Goal: Share content: Share content

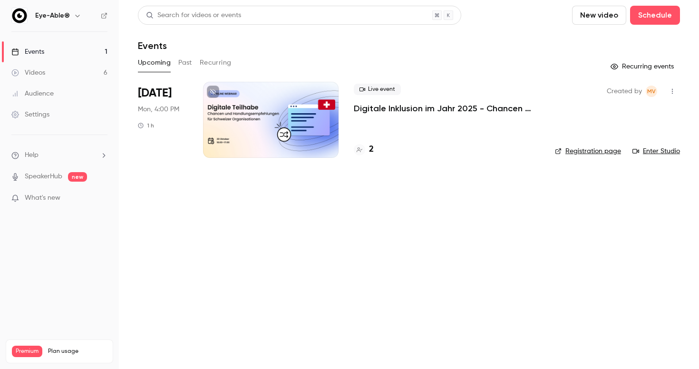
click at [184, 63] on button "Past" at bounding box center [185, 62] width 14 height 15
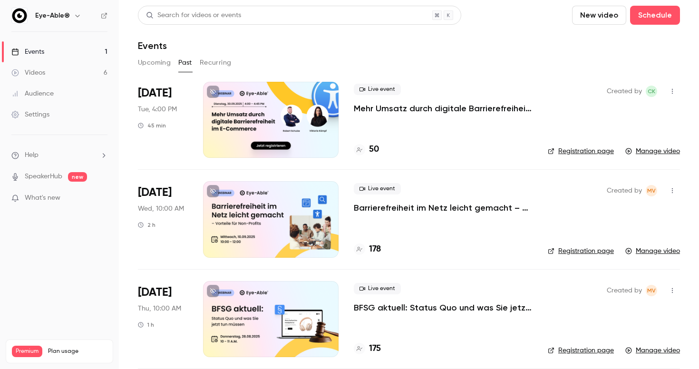
click at [280, 118] on div at bounding box center [271, 120] width 136 height 76
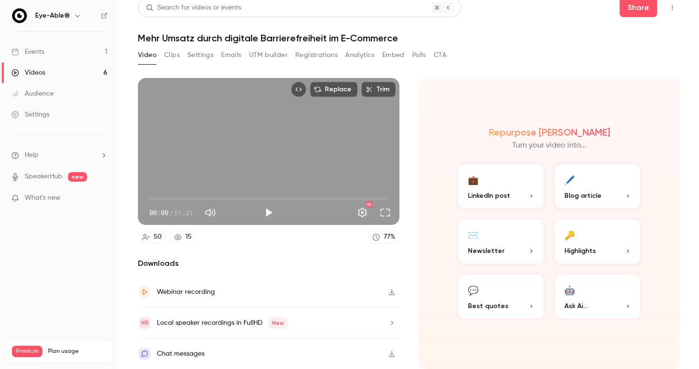
scroll to position [16, 0]
click at [322, 313] on div "Local speaker recordings in FullHD New" at bounding box center [269, 323] width 262 height 31
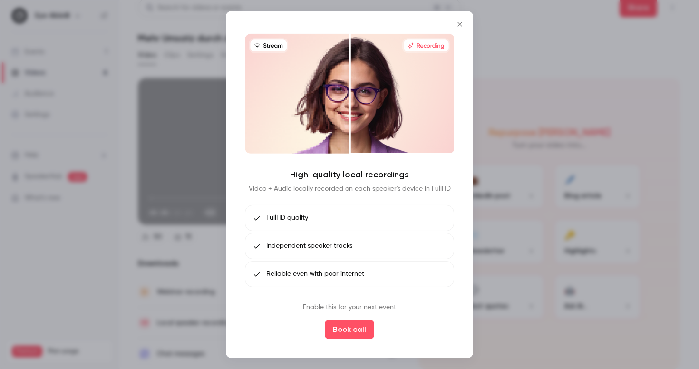
click at [458, 22] on icon "Close" at bounding box center [459, 24] width 11 height 8
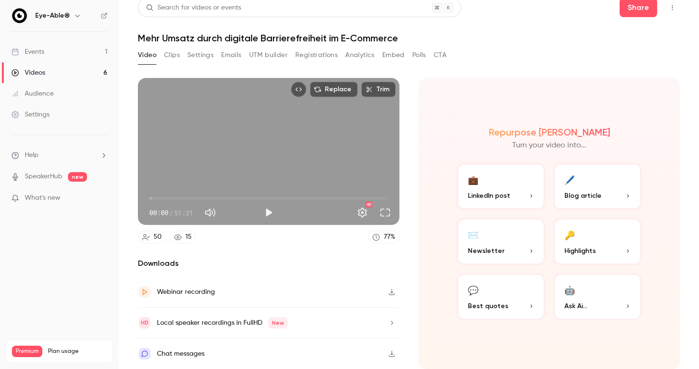
scroll to position [0, 0]
click at [398, 48] on button "Embed" at bounding box center [393, 55] width 22 height 15
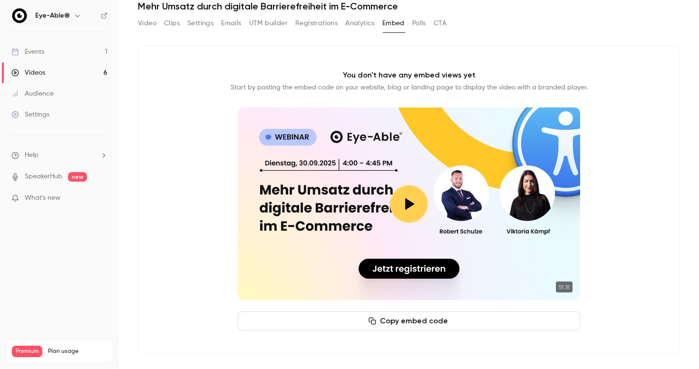
scroll to position [39, 0]
click at [350, 25] on button "Analytics" at bounding box center [359, 23] width 29 height 15
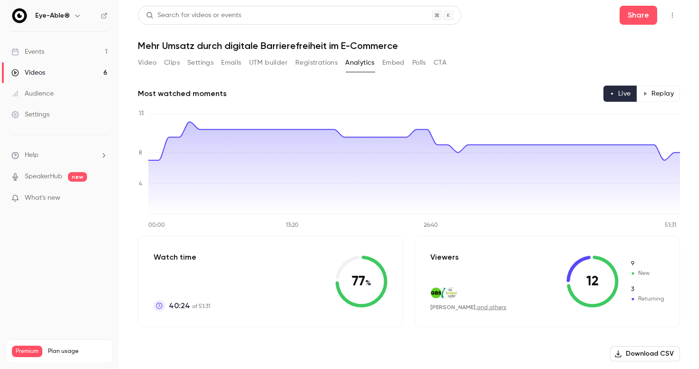
click at [202, 66] on button "Settings" at bounding box center [200, 62] width 26 height 15
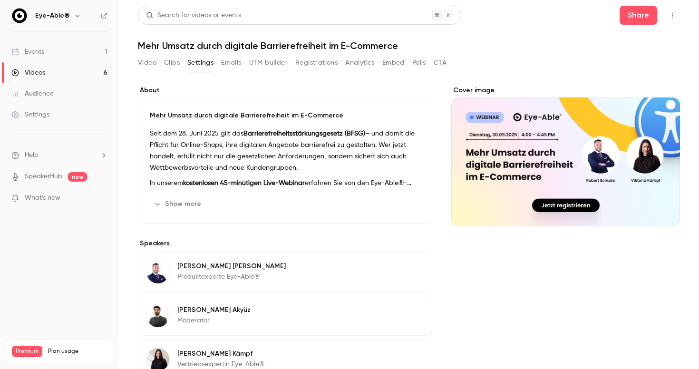
click at [169, 62] on button "Clips" at bounding box center [172, 62] width 16 height 15
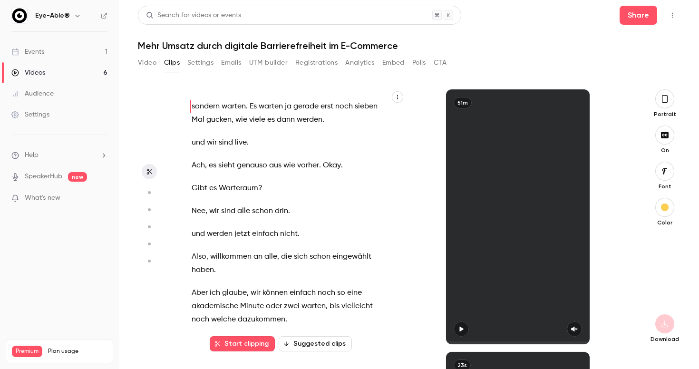
click at [144, 65] on button "Video" at bounding box center [147, 62] width 19 height 15
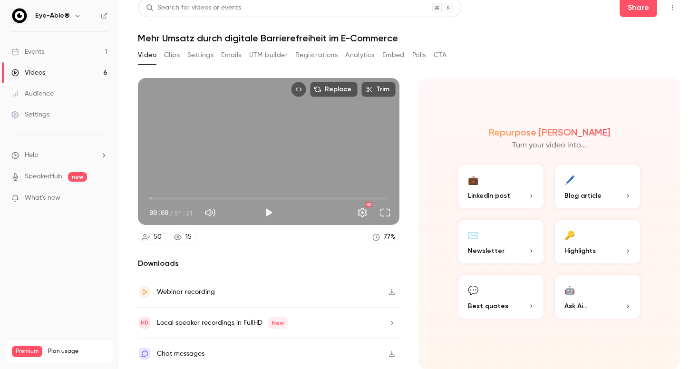
click at [224, 48] on button "Emails" at bounding box center [231, 55] width 20 height 15
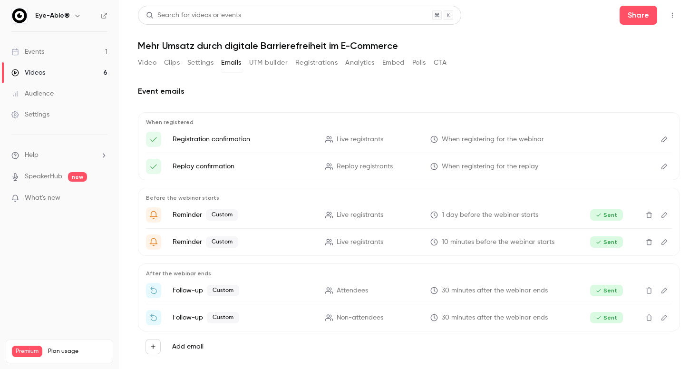
click at [197, 63] on button "Settings" at bounding box center [200, 62] width 26 height 15
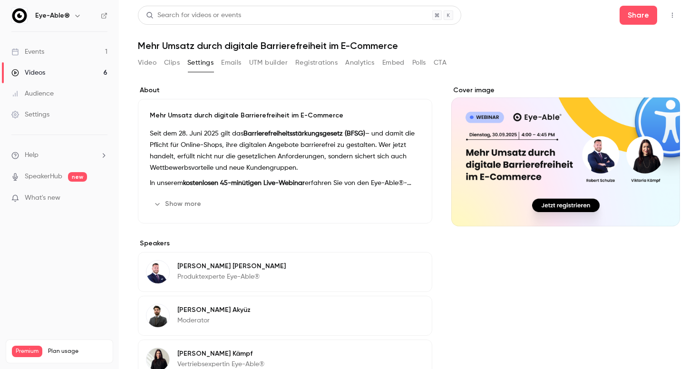
click at [174, 65] on button "Clips" at bounding box center [172, 62] width 16 height 15
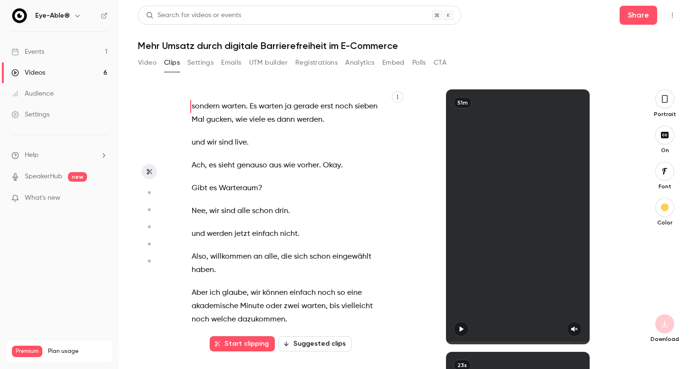
click at [323, 67] on button "Registrations" at bounding box center [316, 62] width 42 height 15
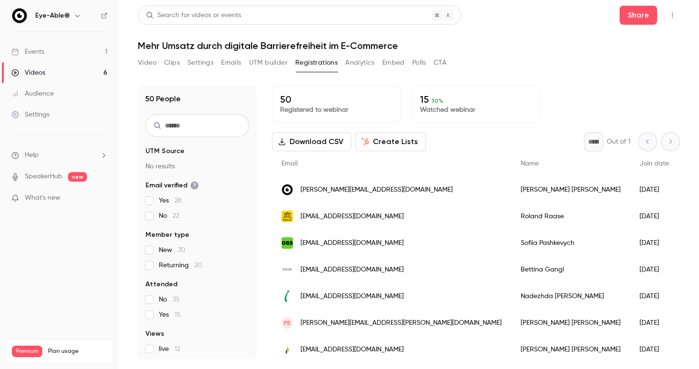
click at [356, 66] on button "Analytics" at bounding box center [359, 62] width 29 height 15
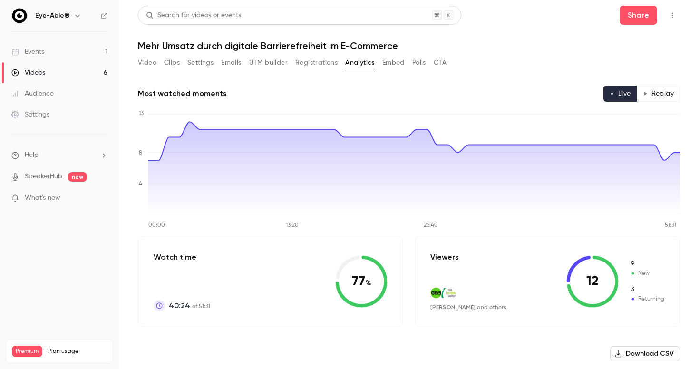
click at [393, 63] on button "Embed" at bounding box center [393, 62] width 22 height 15
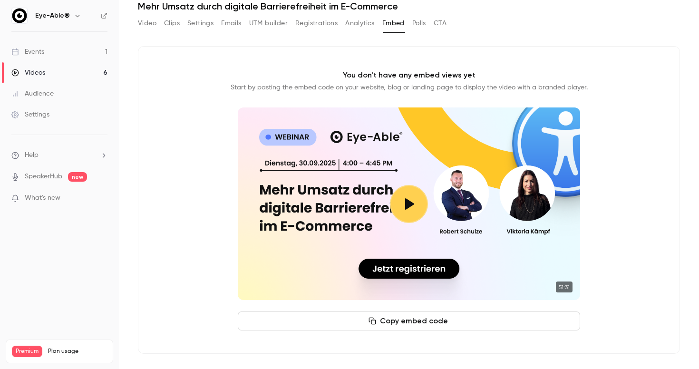
scroll to position [39, 0]
click at [419, 25] on button "Polls" at bounding box center [419, 23] width 14 height 15
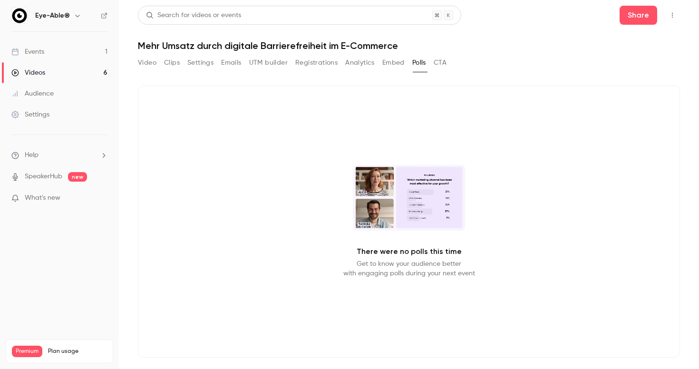
click at [436, 63] on button "CTA" at bounding box center [440, 62] width 13 height 15
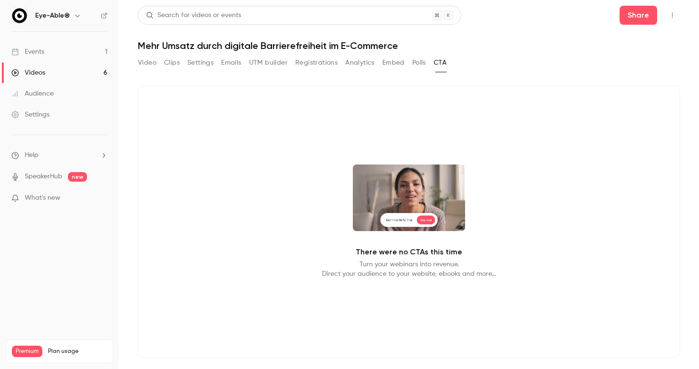
click at [377, 67] on div "Video Clips Settings Emails UTM builder Registrations Analytics Embed Polls CTA" at bounding box center [292, 62] width 309 height 15
click at [353, 66] on button "Analytics" at bounding box center [359, 62] width 29 height 15
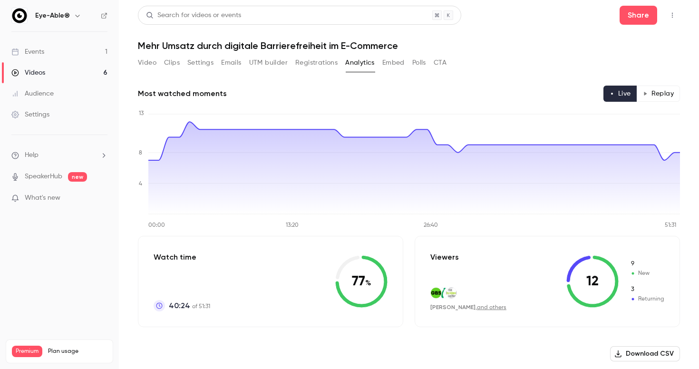
click at [326, 65] on button "Registrations" at bounding box center [316, 62] width 42 height 15
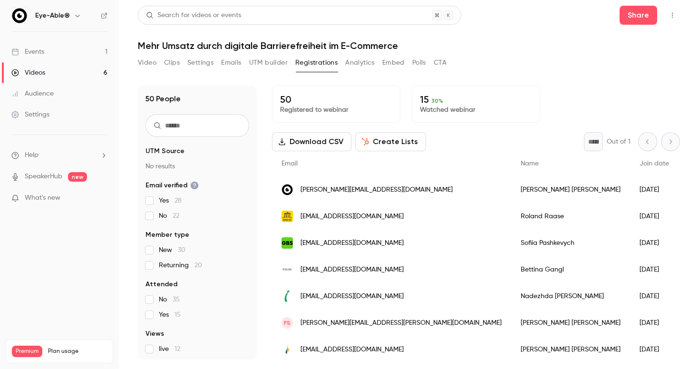
click at [274, 61] on button "UTM builder" at bounding box center [268, 62] width 39 height 15
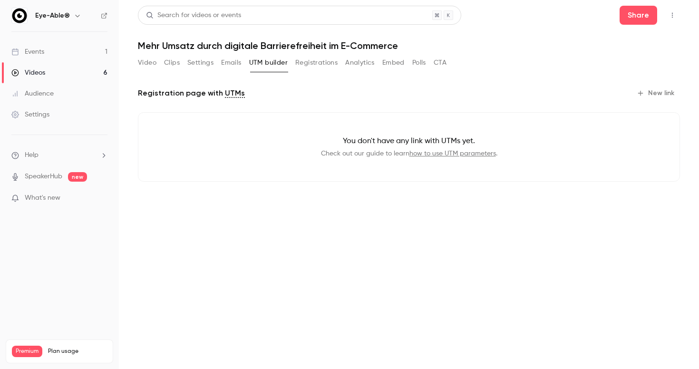
click at [237, 65] on button "Emails" at bounding box center [231, 62] width 20 height 15
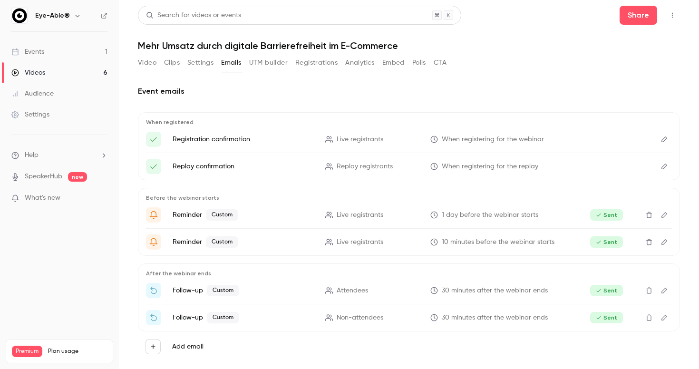
click at [201, 65] on button "Settings" at bounding box center [200, 62] width 26 height 15
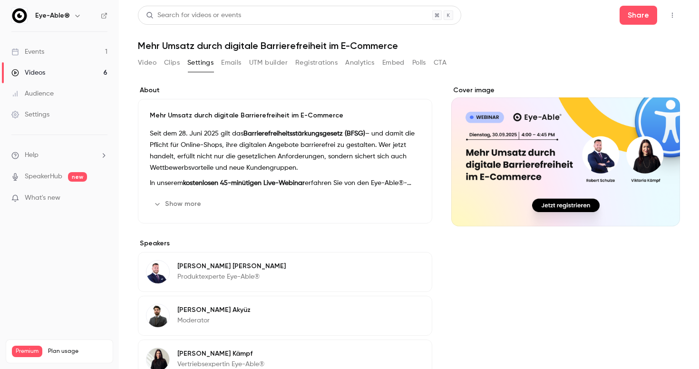
click at [179, 65] on button "Clips" at bounding box center [172, 62] width 16 height 15
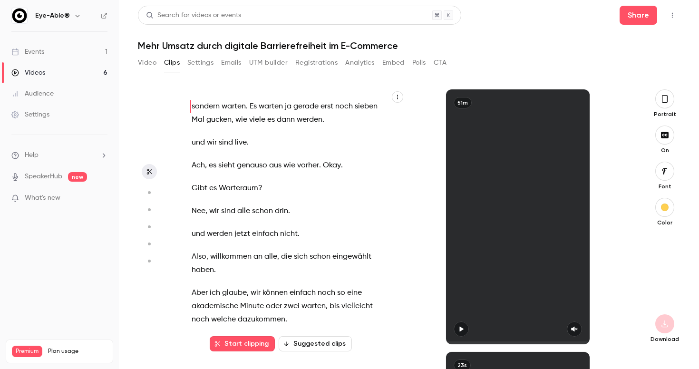
click at [46, 95] on div "Audience" at bounding box center [32, 94] width 42 height 10
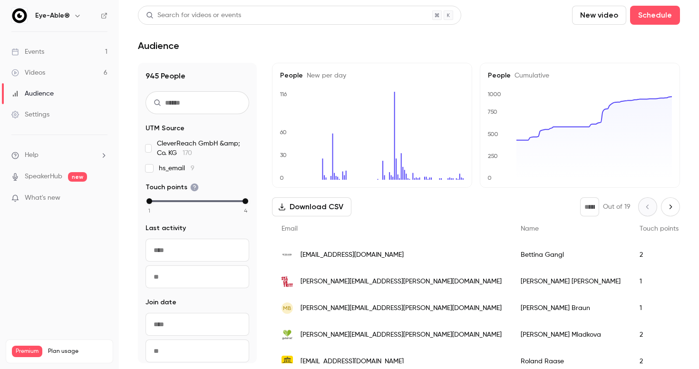
click at [31, 71] on div "Videos" at bounding box center [28, 73] width 34 height 10
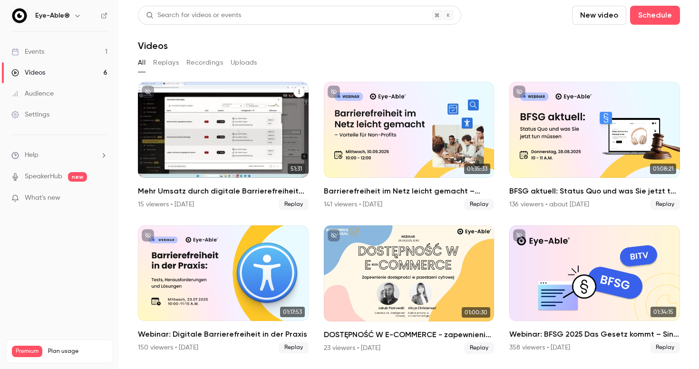
click at [298, 95] on button "Mehr Umsatz durch digitale Barrierefreiheit im E-Commerce" at bounding box center [299, 91] width 11 height 11
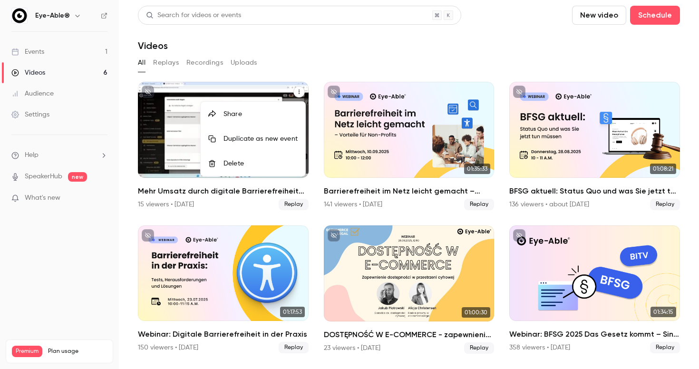
click at [284, 112] on div "Share" at bounding box center [261, 114] width 74 height 10
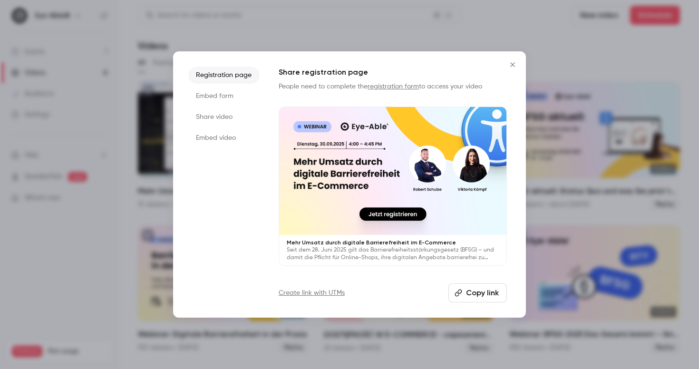
click at [468, 294] on button "Copy link" at bounding box center [478, 293] width 59 height 19
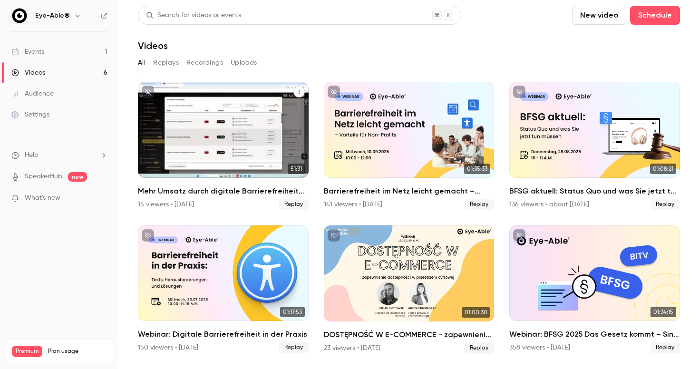
click at [298, 93] on icon "Mehr Umsatz durch digitale Barrierefreiheit im E-Commerce" at bounding box center [299, 92] width 6 height 6
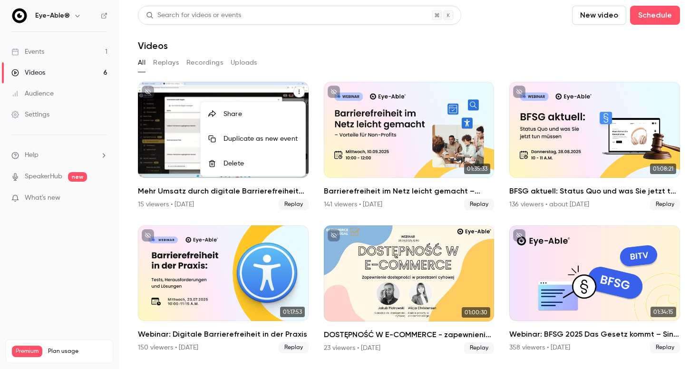
click at [272, 113] on div "Share" at bounding box center [261, 114] width 74 height 10
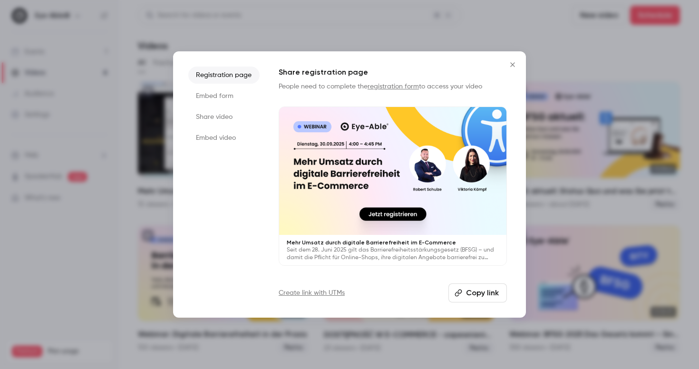
click at [214, 118] on li "Share video" at bounding box center [223, 116] width 71 height 17
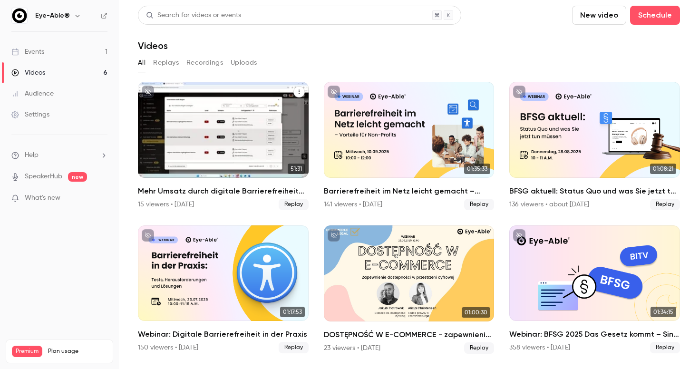
click at [302, 90] on icon "Mehr Umsatz durch digitale Barrierefreiheit im E-Commerce" at bounding box center [299, 92] width 6 height 6
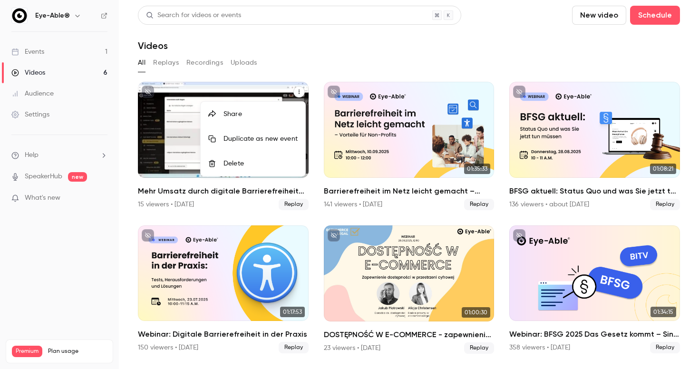
click at [259, 116] on div "Share" at bounding box center [261, 114] width 74 height 10
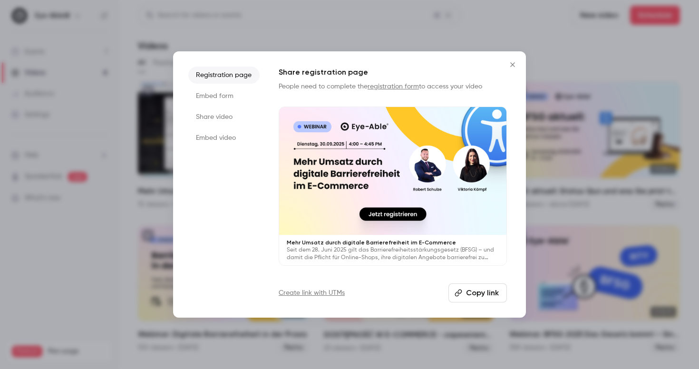
click at [220, 117] on li "Share video" at bounding box center [223, 116] width 71 height 17
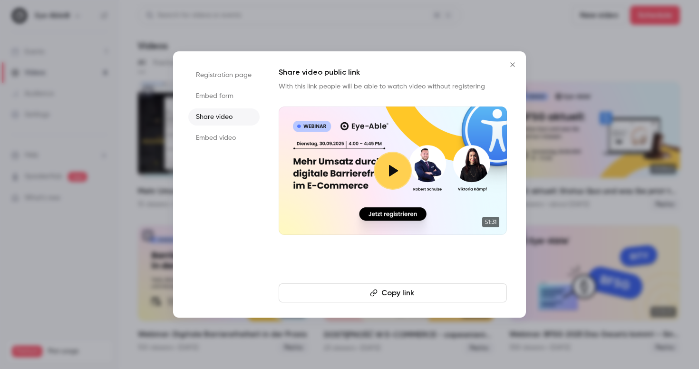
click at [376, 294] on icon "button" at bounding box center [374, 293] width 8 height 8
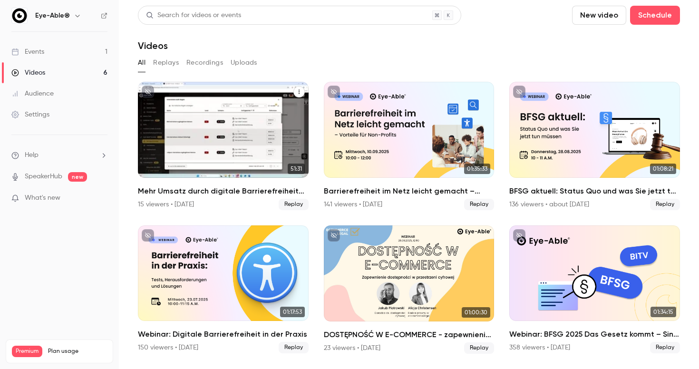
click at [298, 92] on icon "Mehr Umsatz durch digitale Barrierefreiheit im E-Commerce" at bounding box center [299, 92] width 6 height 6
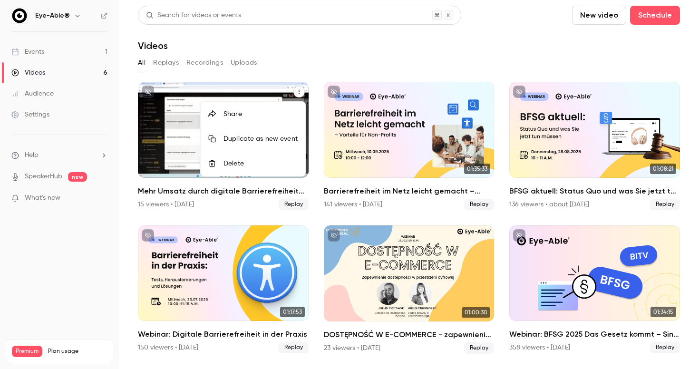
click at [250, 117] on div "Share" at bounding box center [261, 114] width 74 height 10
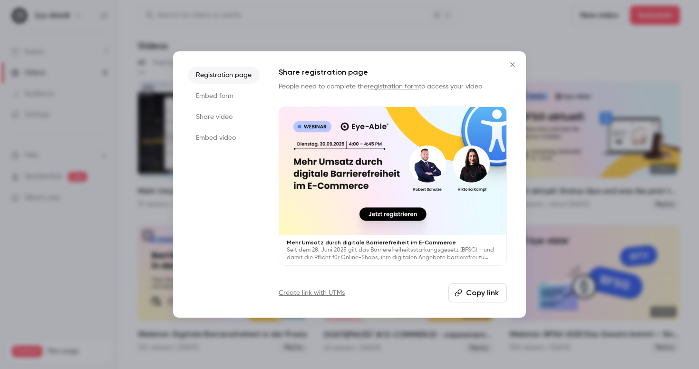
click at [205, 108] on li "Share video" at bounding box center [223, 116] width 71 height 17
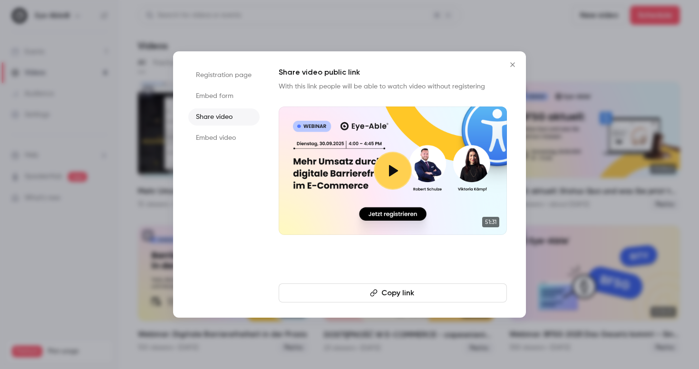
click at [390, 293] on button "Copy link" at bounding box center [393, 293] width 228 height 19
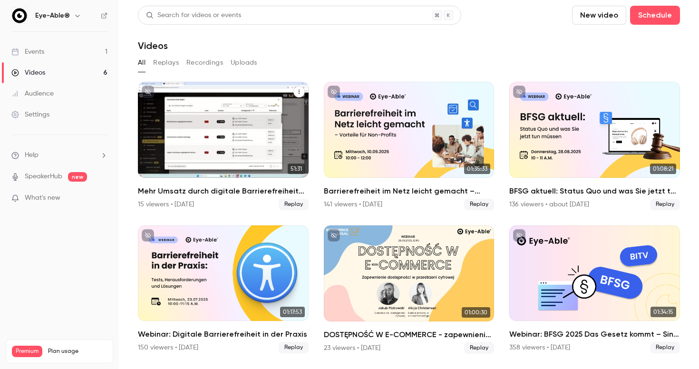
click at [302, 91] on icon "Mehr Umsatz durch digitale Barrierefreiheit im E-Commerce" at bounding box center [299, 92] width 6 height 6
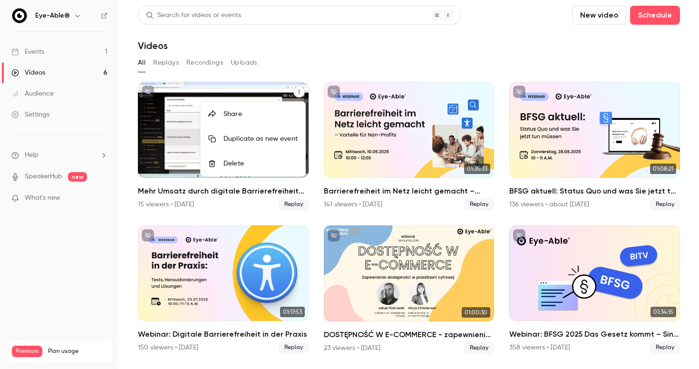
click at [262, 116] on div "Share" at bounding box center [261, 114] width 74 height 10
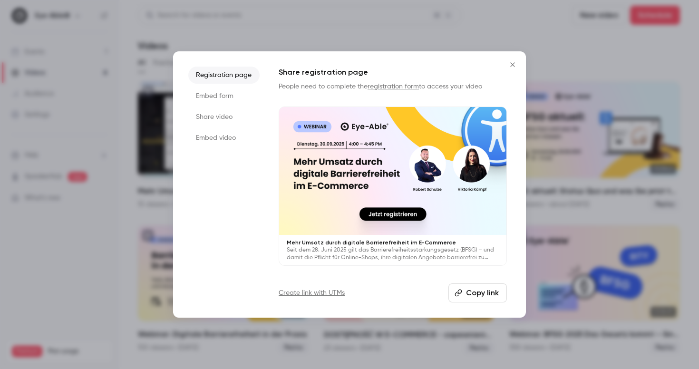
click at [214, 118] on li "Share video" at bounding box center [223, 116] width 71 height 17
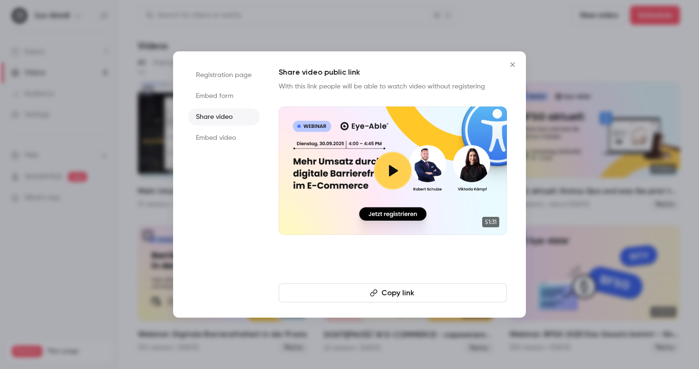
click at [389, 294] on button "Copy link" at bounding box center [393, 293] width 228 height 19
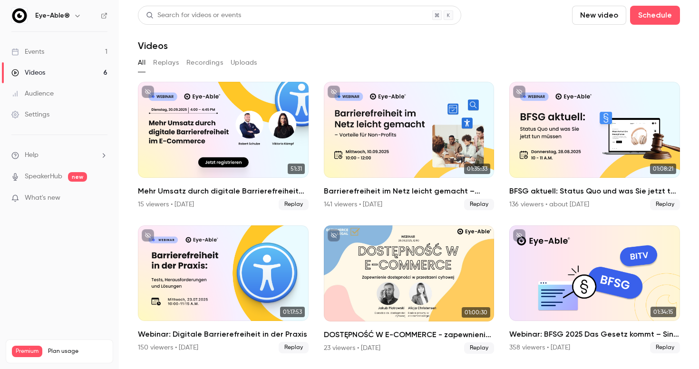
click at [58, 50] on link "Events 1" at bounding box center [59, 51] width 119 height 21
